Goal: Information Seeking & Learning: Learn about a topic

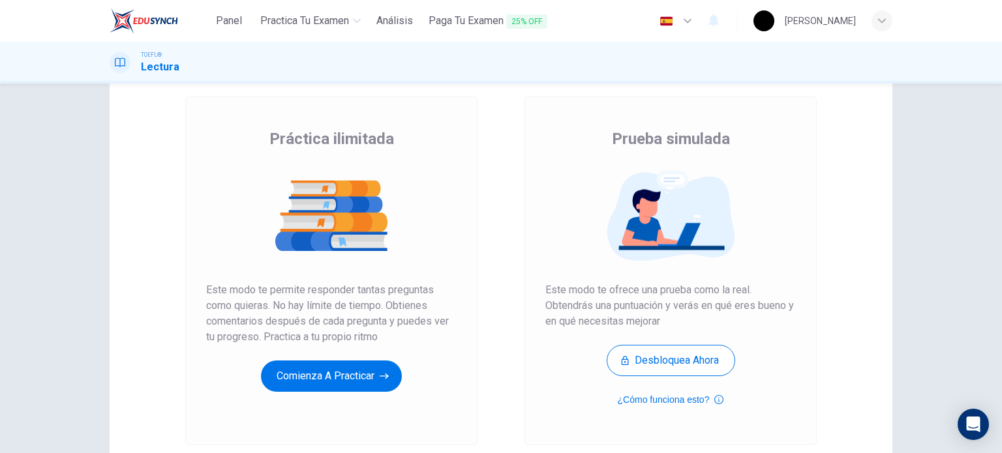
scroll to position [65, 0]
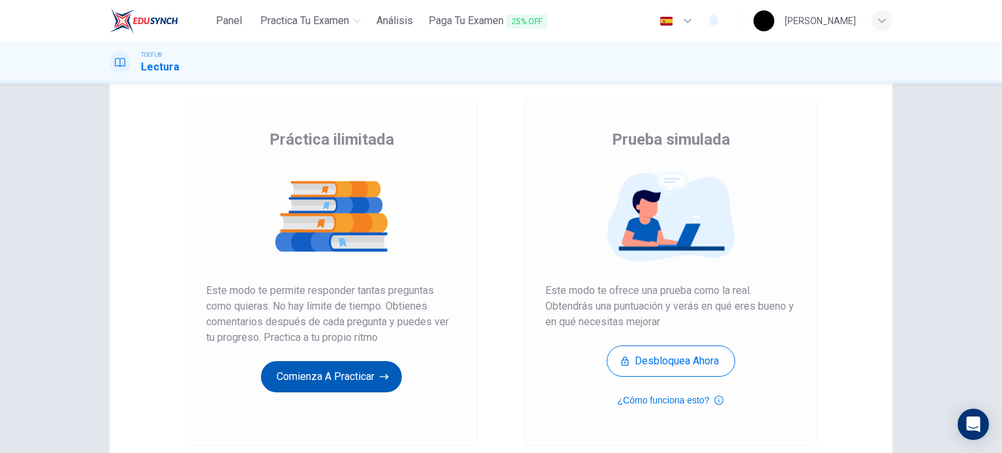
click at [318, 377] on button "Comienza a practicar" at bounding box center [331, 376] width 141 height 31
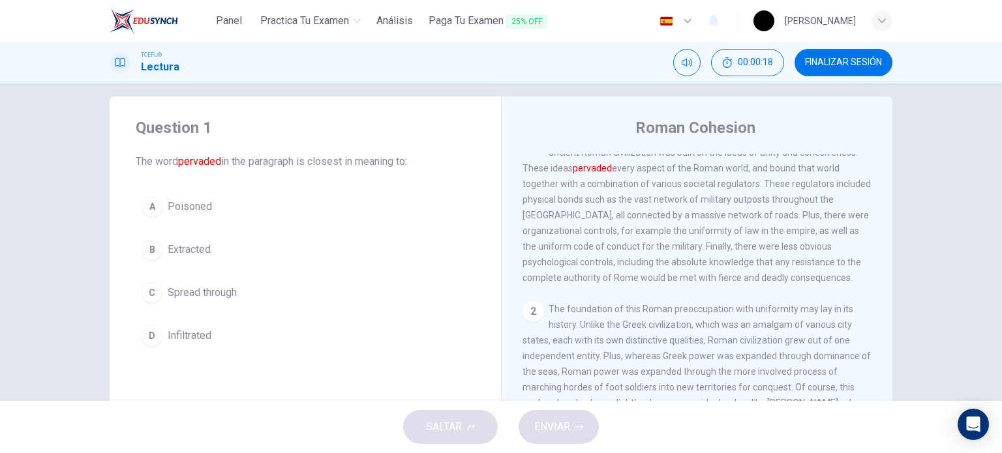
scroll to position [25, 0]
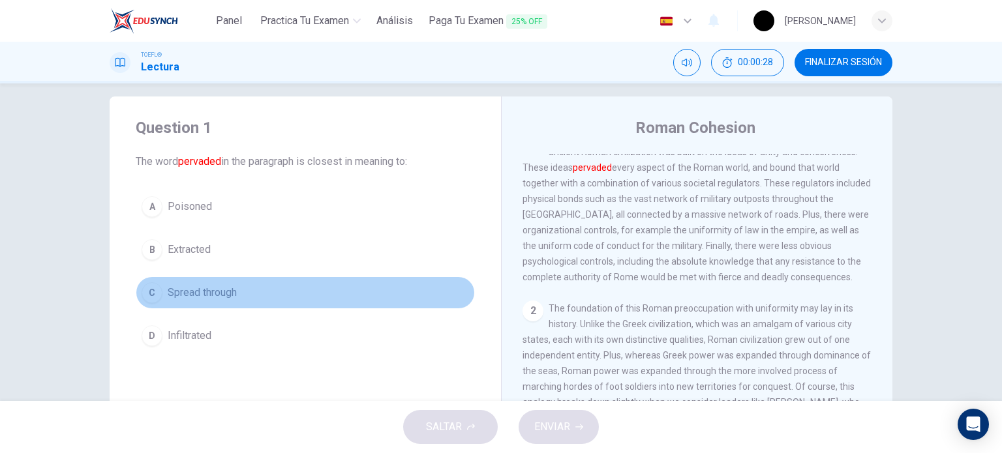
click at [199, 291] on span "Spread through" at bounding box center [202, 293] width 69 height 16
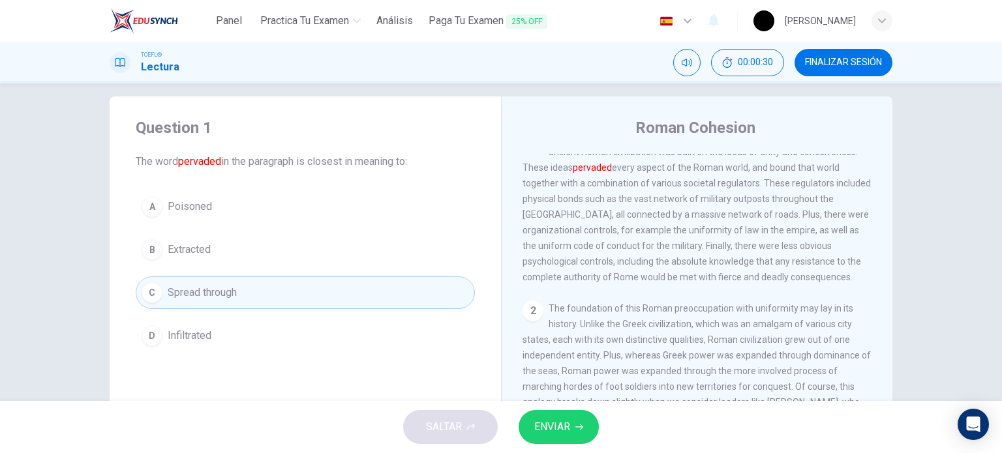
click at [548, 423] on span "ENVIAR" at bounding box center [552, 427] width 36 height 18
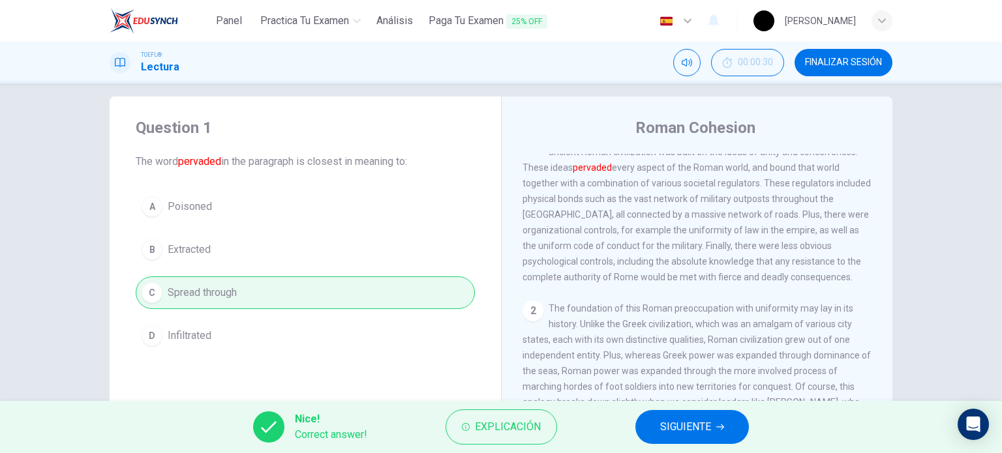
click at [696, 425] on span "SIGUIENTE" at bounding box center [685, 427] width 51 height 18
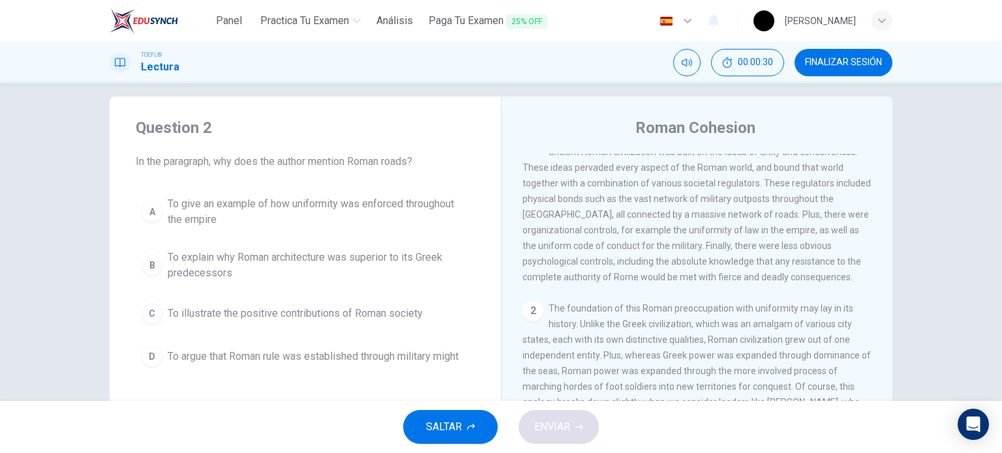
scroll to position [0, 0]
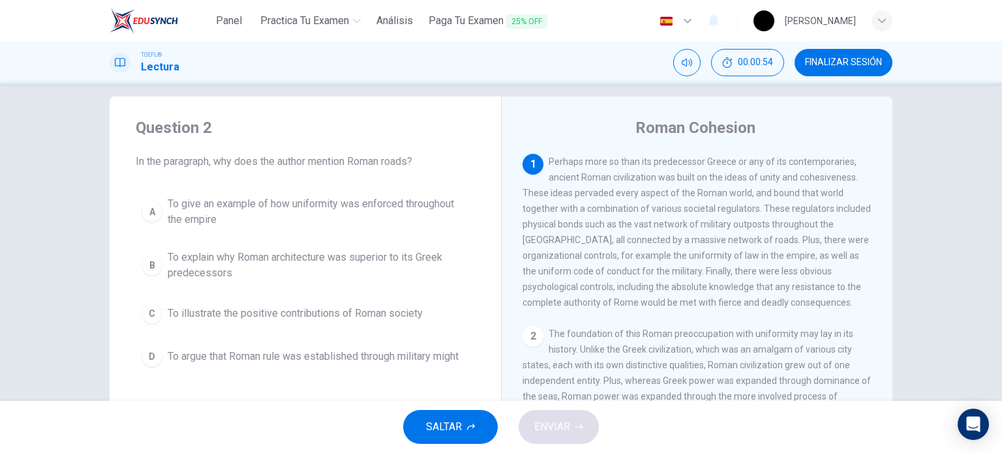
click at [855, 62] on span "FINALIZAR SESIÓN" at bounding box center [843, 62] width 77 height 10
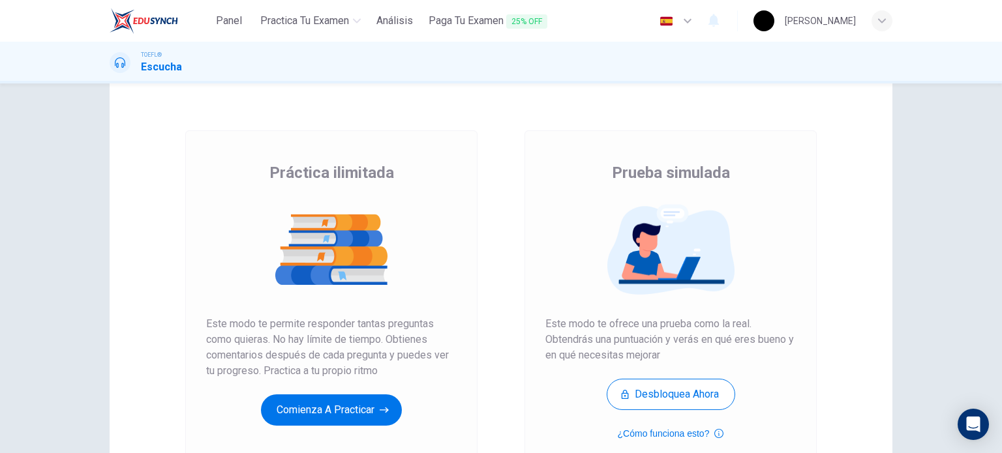
scroll to position [33, 0]
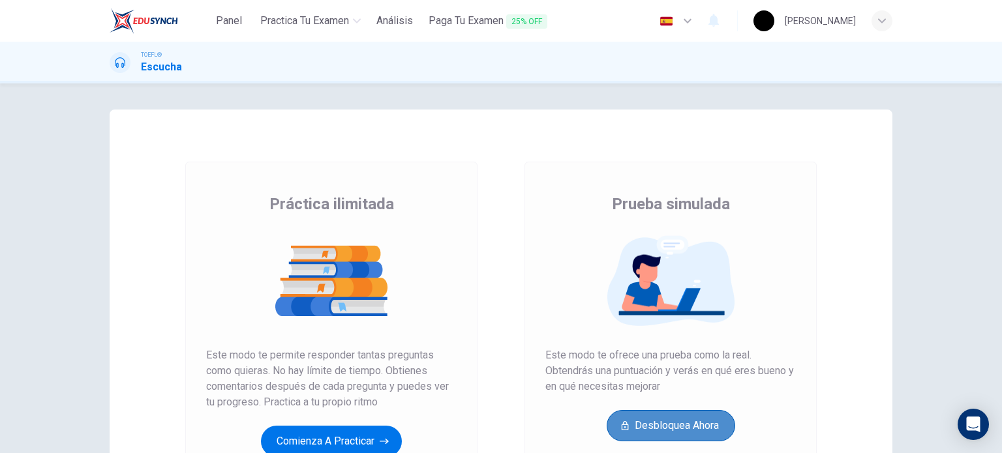
click at [681, 430] on button "Desbloquea ahora" at bounding box center [671, 425] width 129 height 31
